Goal: Transaction & Acquisition: Download file/media

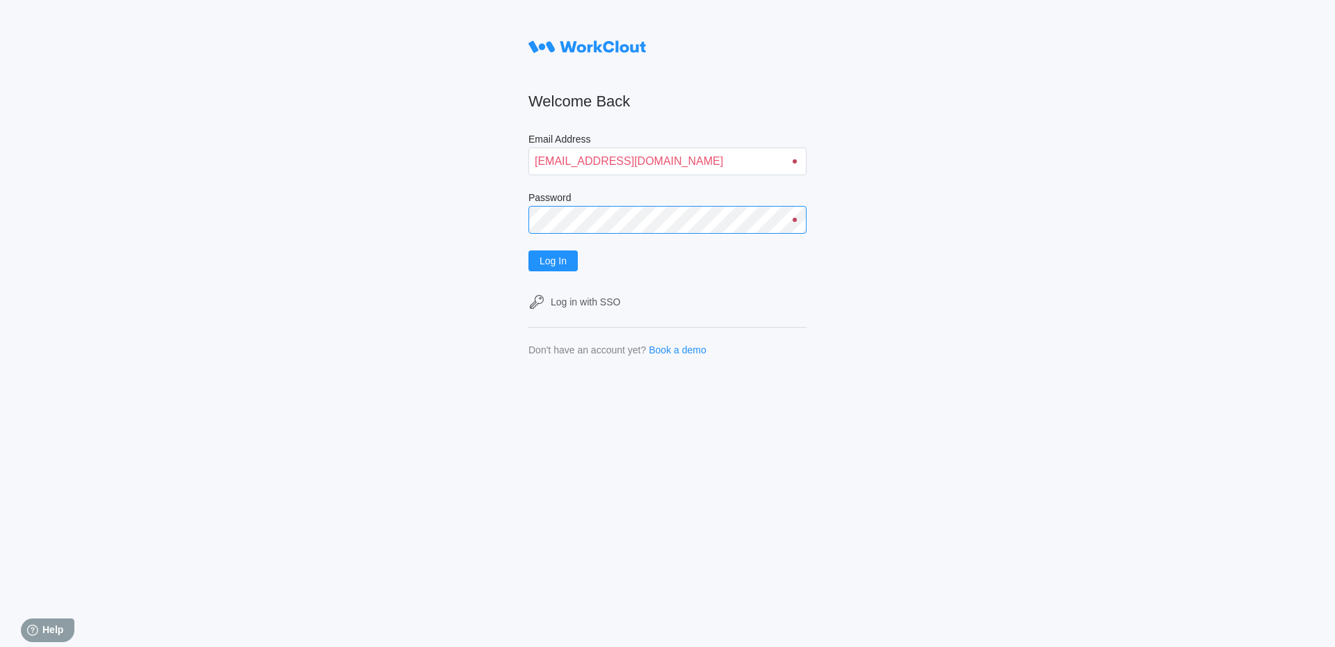
click at [529, 250] on button "Log In" at bounding box center [553, 260] width 49 height 21
click at [603, 162] on input "[EMAIL_ADDRESS][DOMAIN_NAME]" at bounding box center [668, 161] width 278 height 28
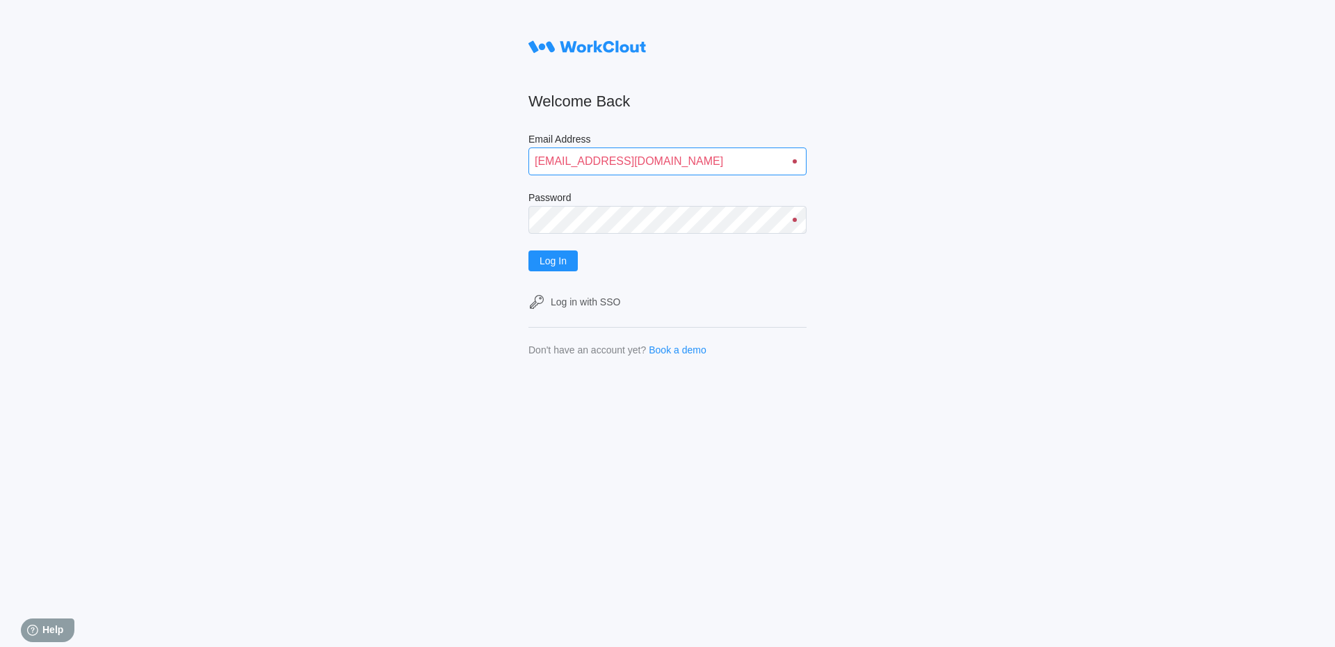
type input "[EMAIL_ADDRESS][DOMAIN_NAME]"
click at [529, 250] on button "Log In" at bounding box center [553, 260] width 49 height 21
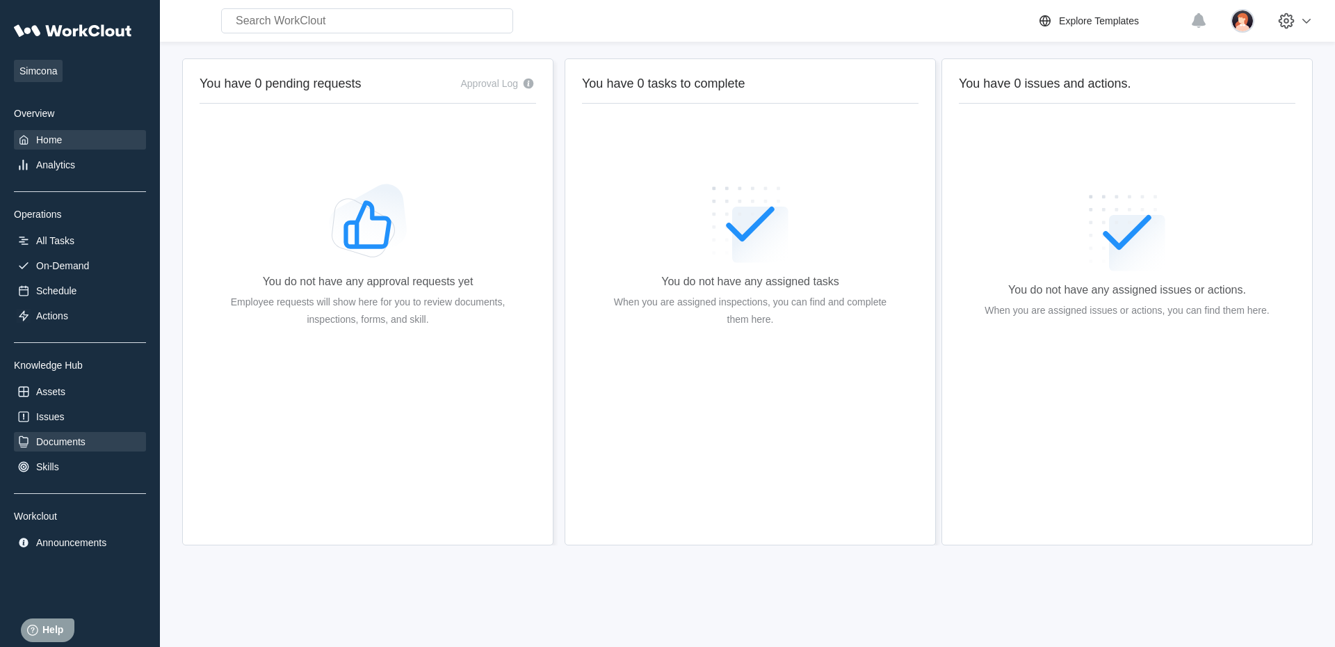
click at [74, 446] on div "Documents" at bounding box center [60, 441] width 49 height 11
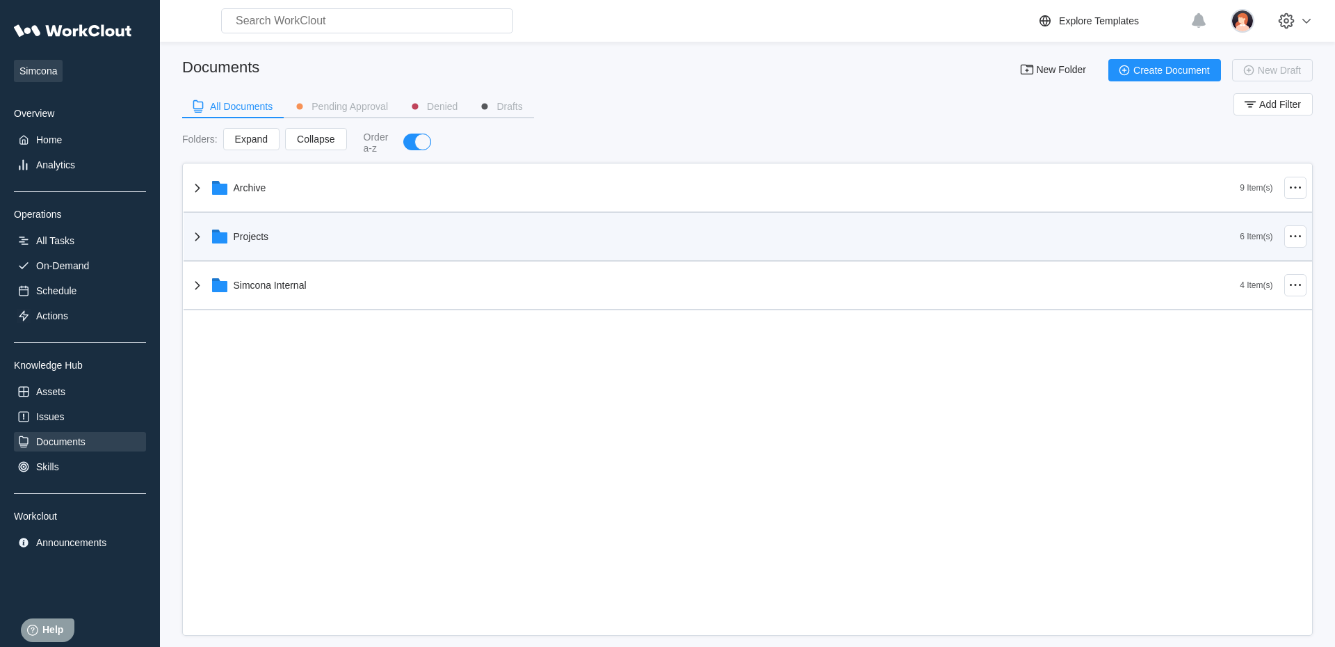
click at [282, 244] on div "Projects" at bounding box center [715, 236] width 1052 height 36
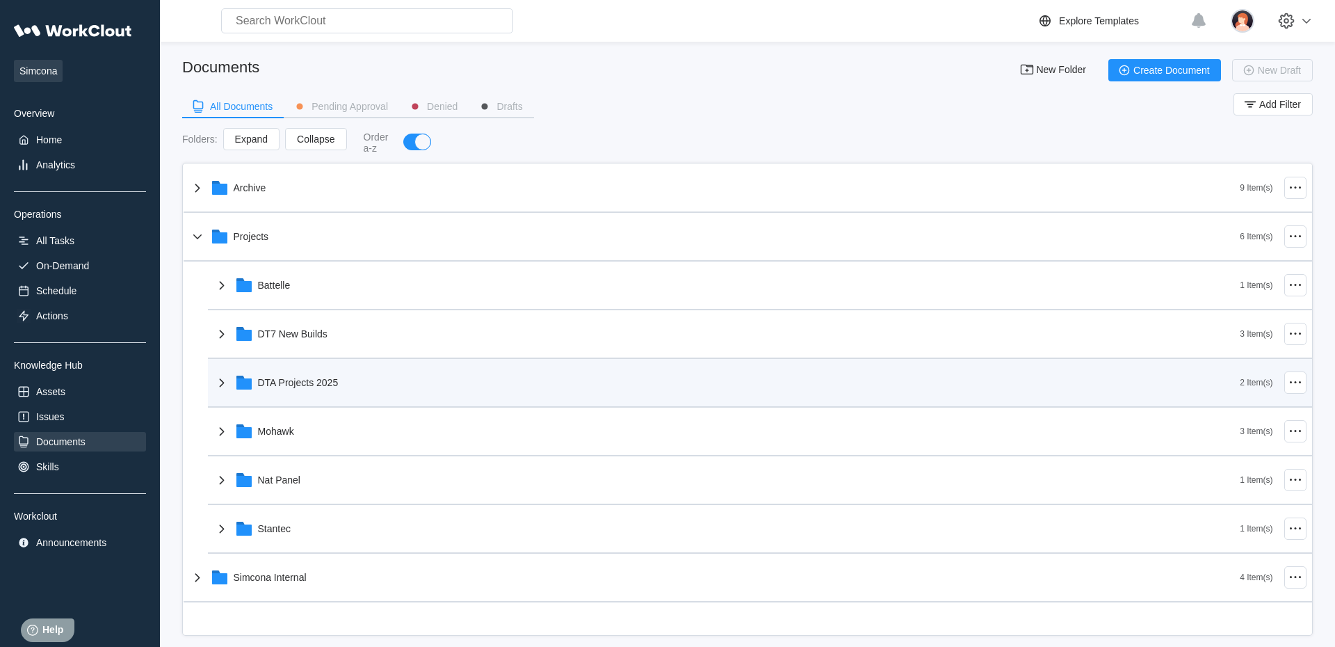
click at [314, 377] on div "DTA Projects 2025" at bounding box center [727, 382] width 1027 height 36
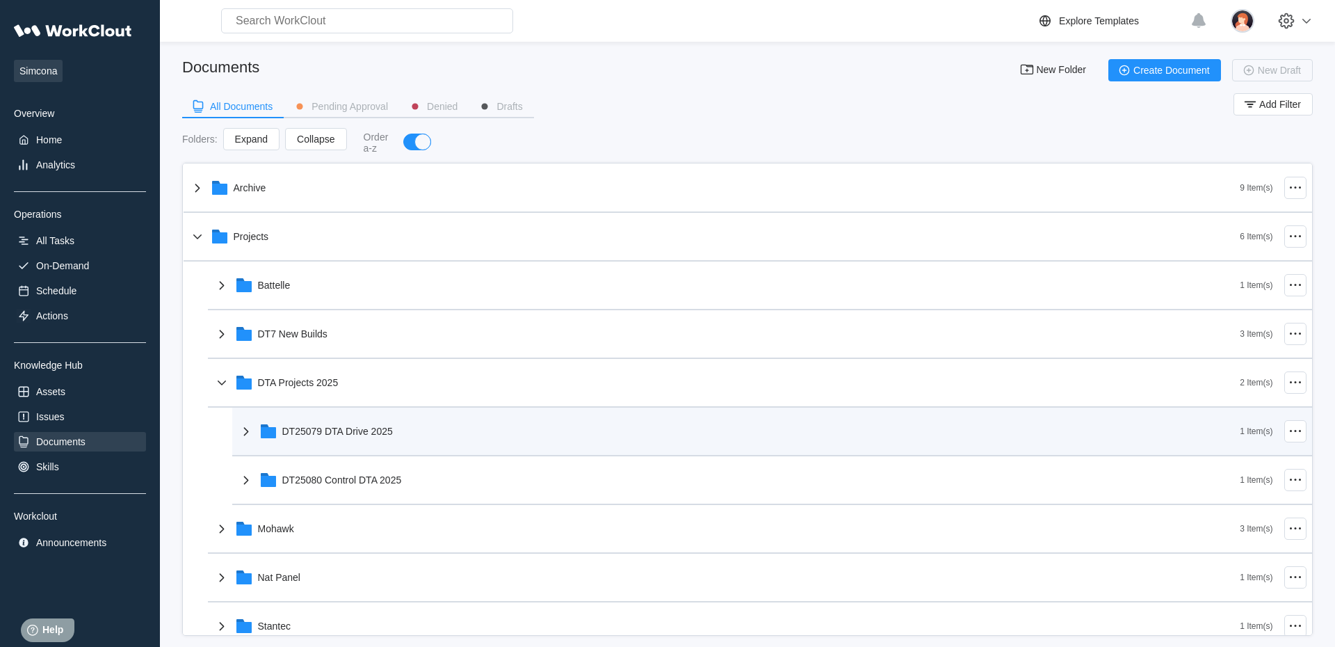
click at [335, 435] on div "DT25079 DTA Drive 2025" at bounding box center [337, 431] width 111 height 11
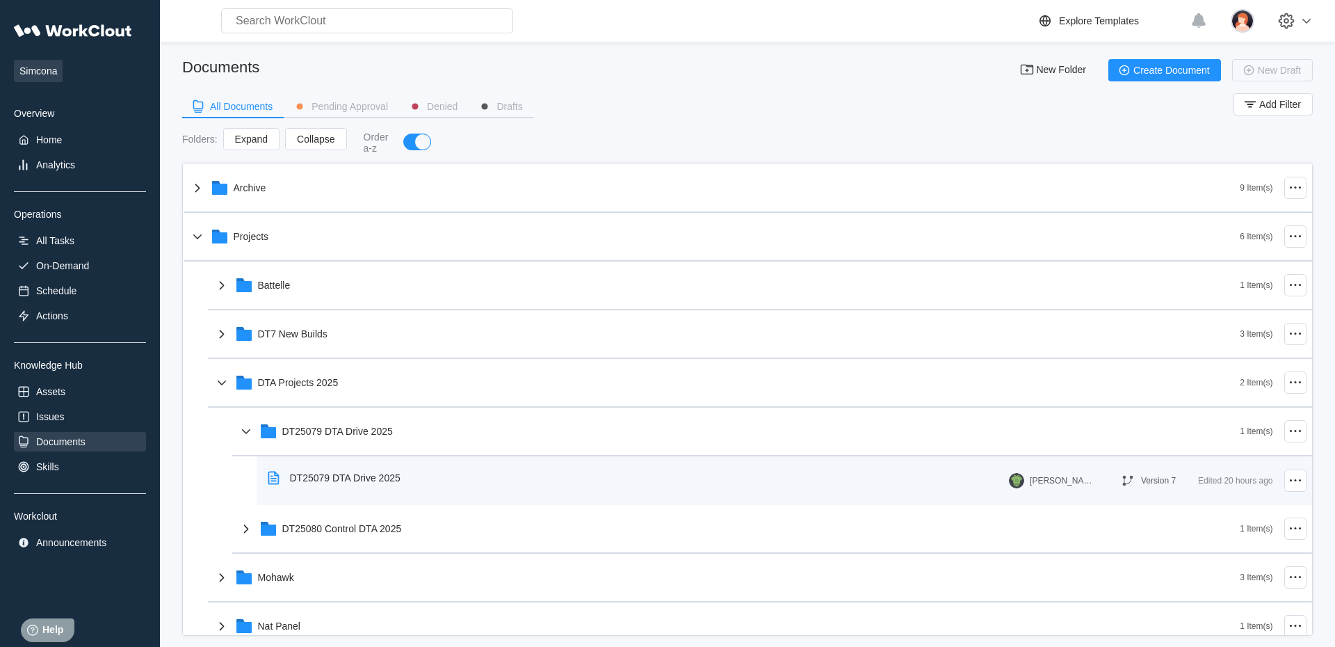
click at [355, 469] on div "DT25079 DTA Drive 2025" at bounding box center [337, 478] width 150 height 32
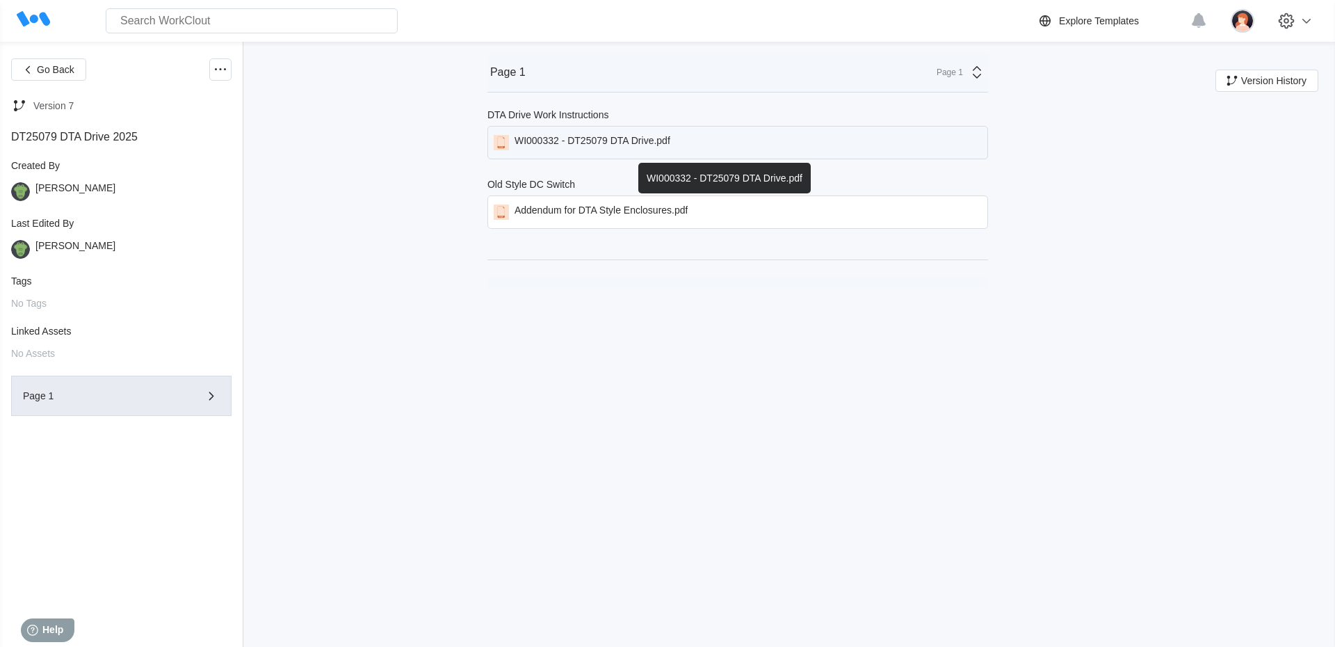
click at [561, 147] on div "WI000332 - DT25079 DTA Drive.pdf" at bounding box center [593, 142] width 156 height 15
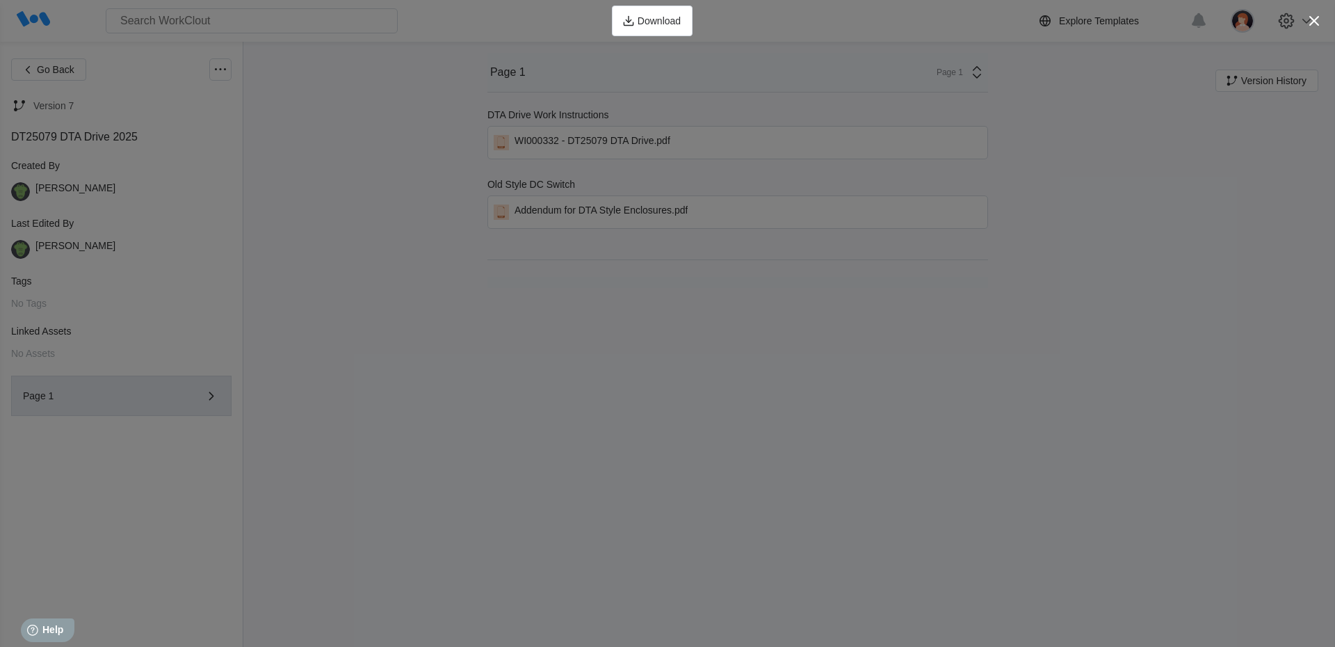
click at [1305, 34] on div "Download" at bounding box center [667, 21] width 1335 height 42
click at [1319, 14] on icon "button" at bounding box center [1314, 20] width 19 height 19
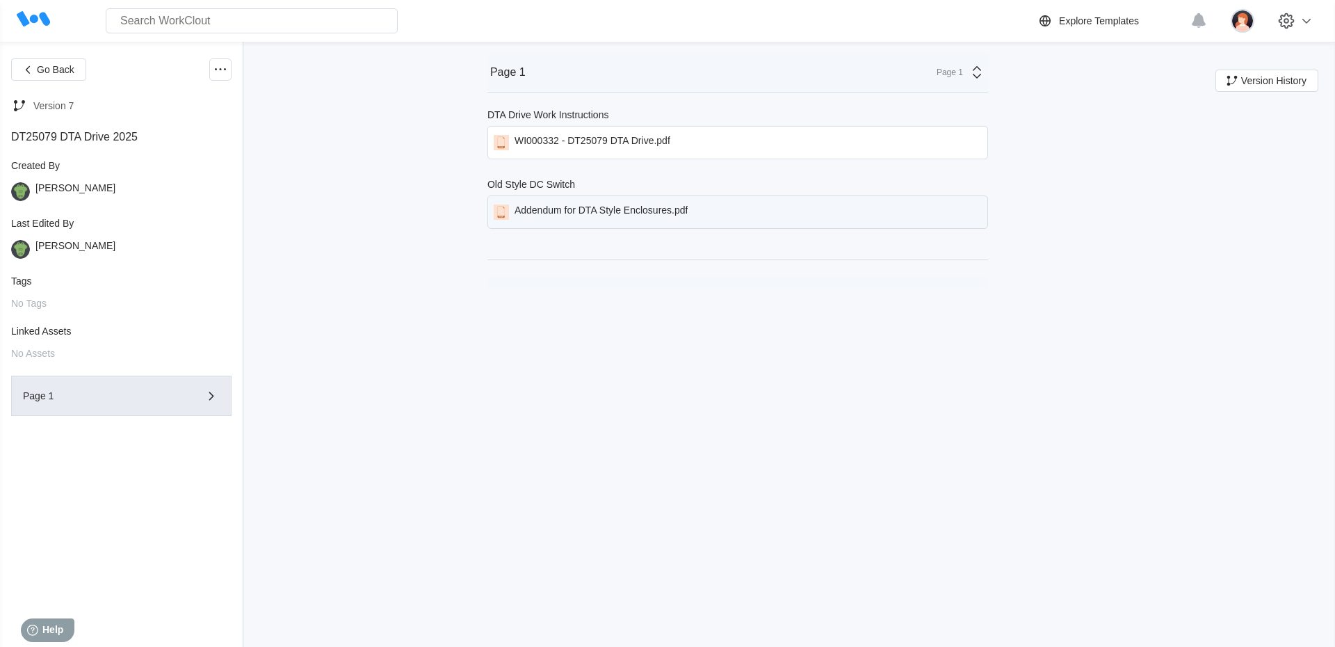
click at [837, 220] on div "Addendum for DTA Style Enclosures.pdf" at bounding box center [738, 211] width 501 height 33
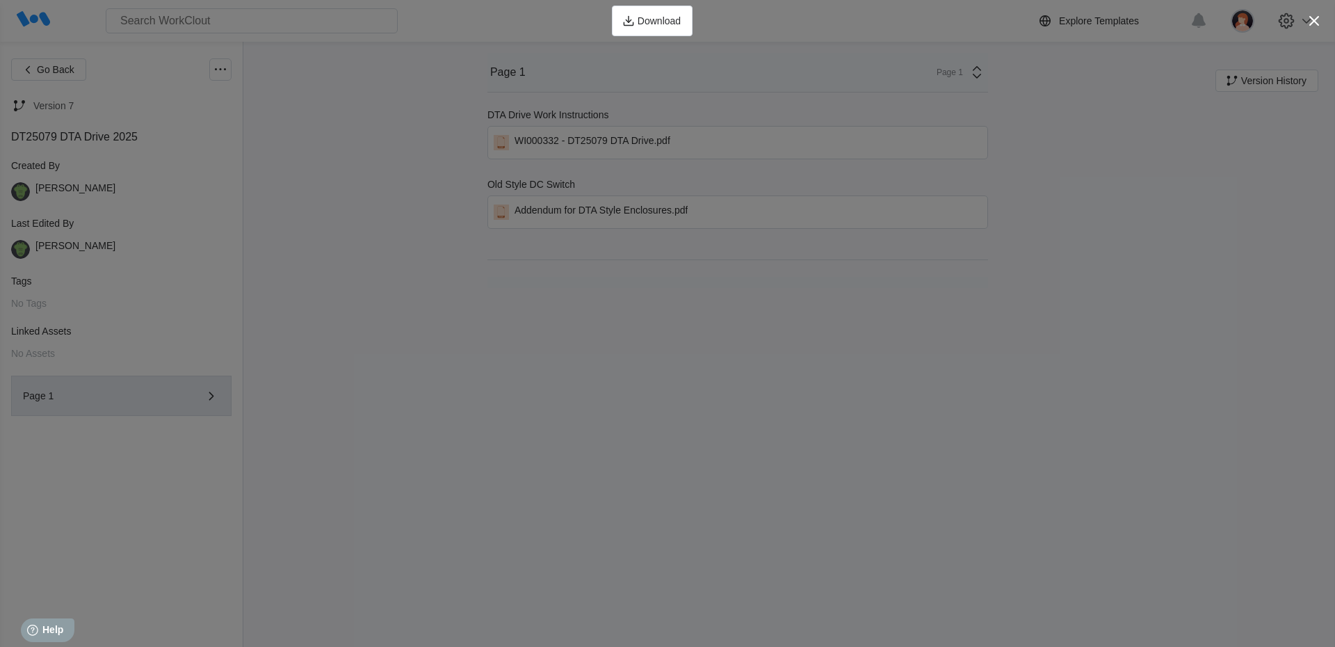
click at [1303, 10] on div "Download" at bounding box center [667, 21] width 1335 height 42
click at [1306, 19] on icon "button" at bounding box center [1314, 20] width 19 height 19
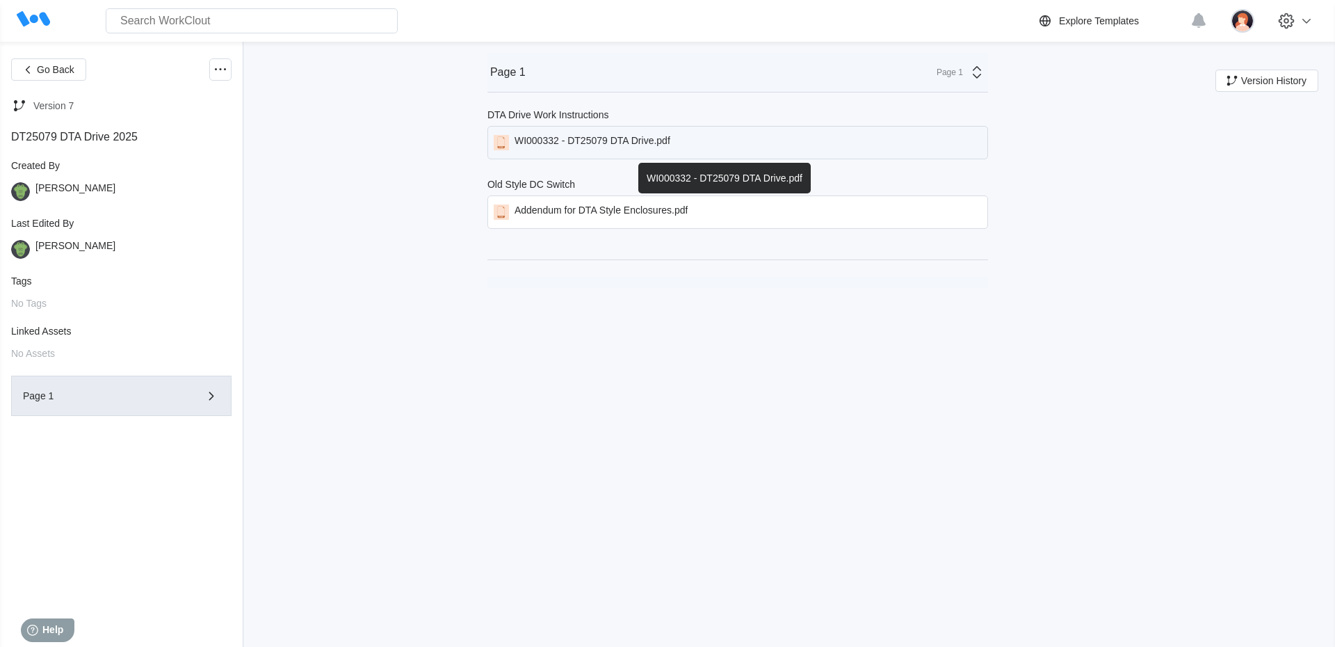
click at [762, 138] on div "WI000332 - DT25079 DTA Drive.pdf" at bounding box center [738, 142] width 501 height 33
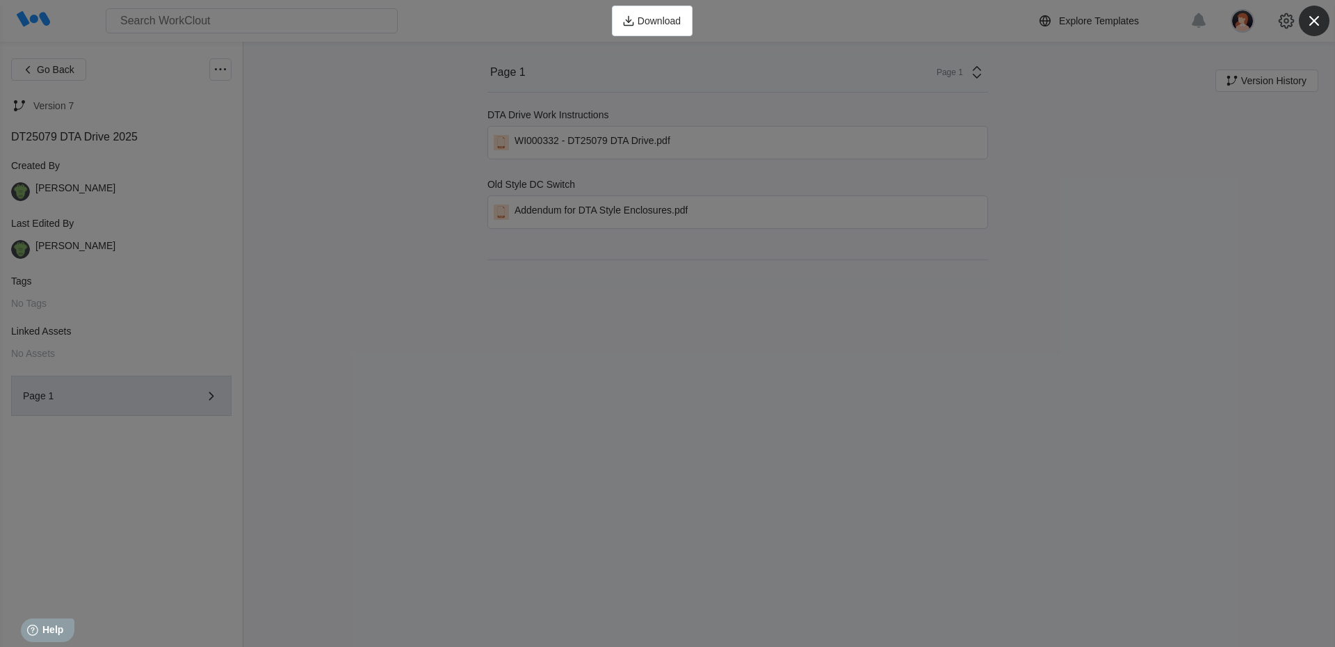
click at [1307, 26] on icon "button" at bounding box center [1314, 20] width 19 height 19
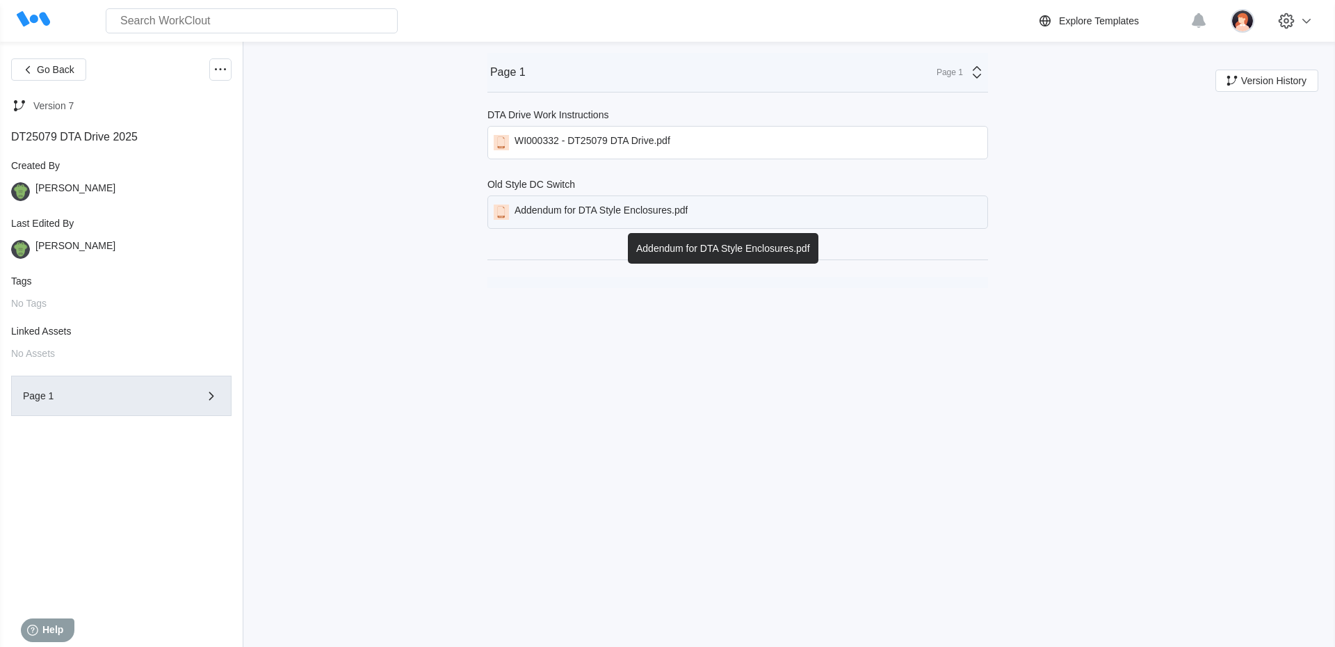
click at [655, 216] on div "Addendum for DTA Style Enclosures.pdf" at bounding box center [602, 211] width 174 height 15
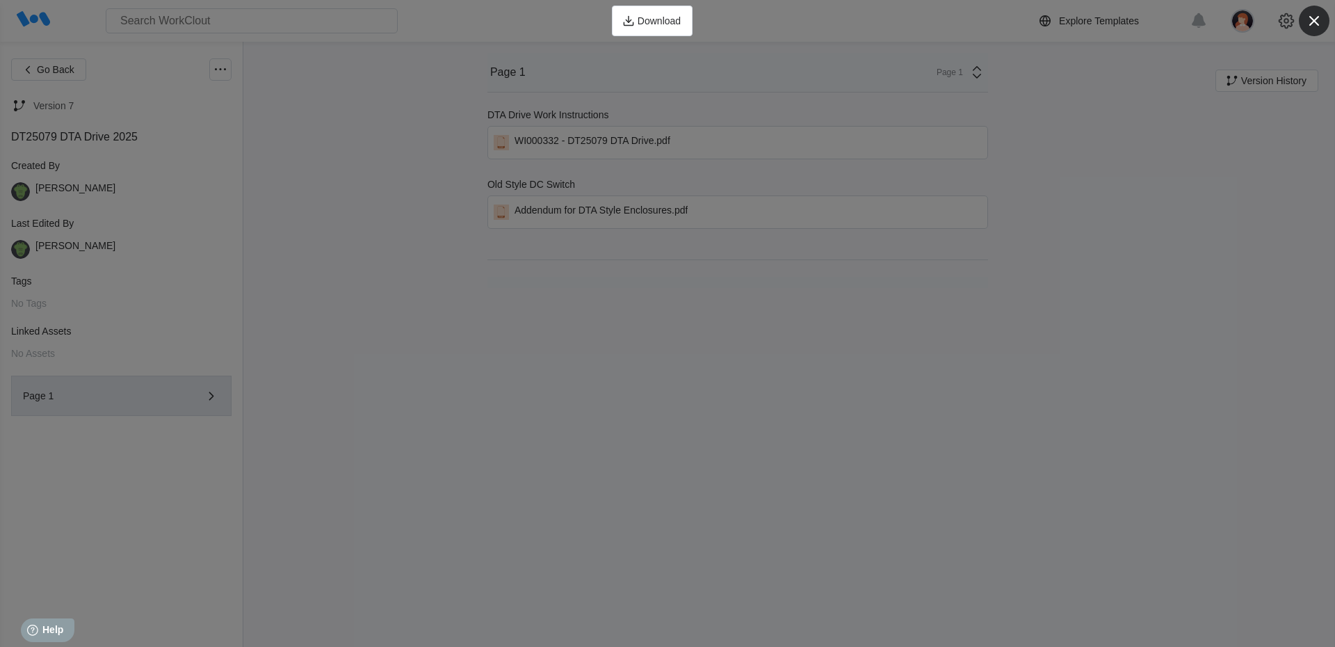
click at [1316, 18] on icon "button" at bounding box center [1315, 21] width 10 height 10
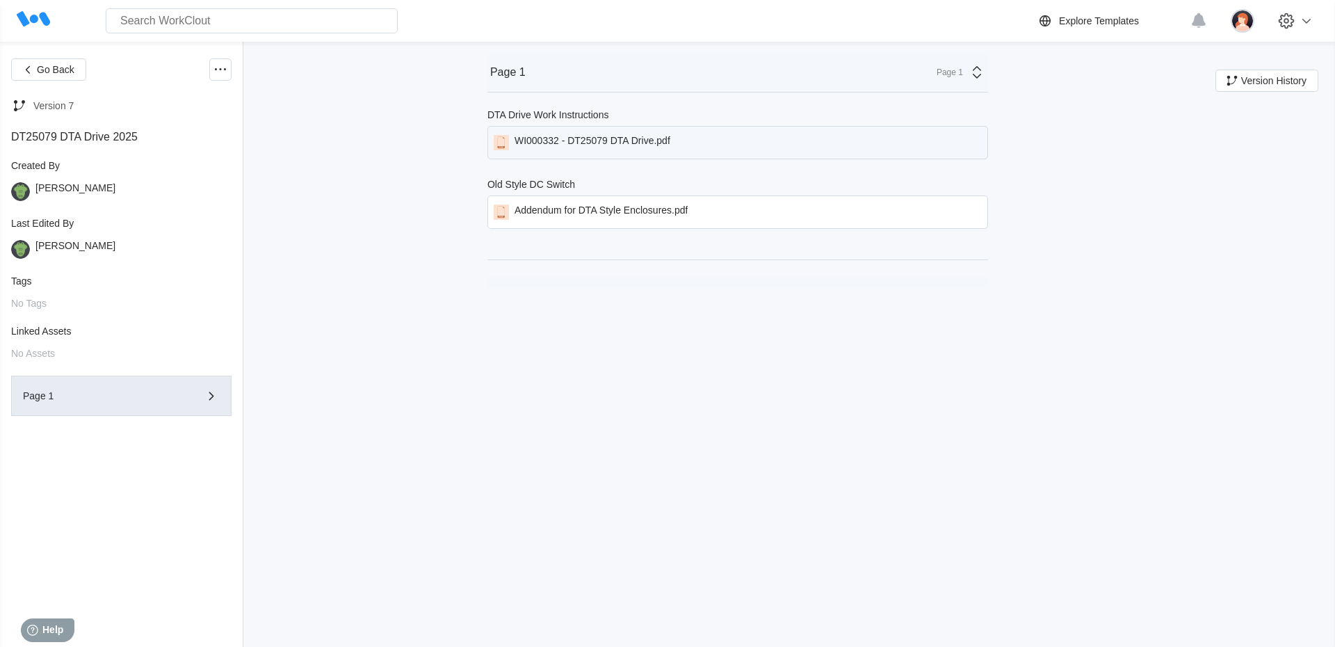
click at [775, 138] on div "WI000332 - DT25079 DTA Drive.pdf" at bounding box center [738, 142] width 501 height 33
